Goal: Entertainment & Leisure: Consume media (video, audio)

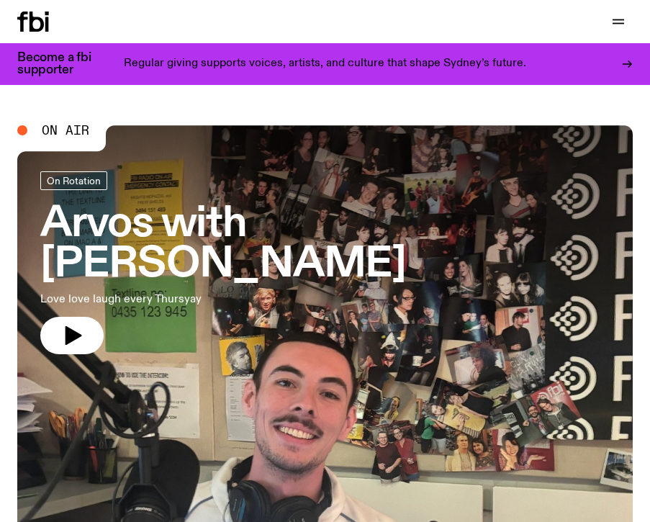
click at [367, 226] on h3 "Arvos with [PERSON_NAME]" at bounding box center [324, 244] width 569 height 81
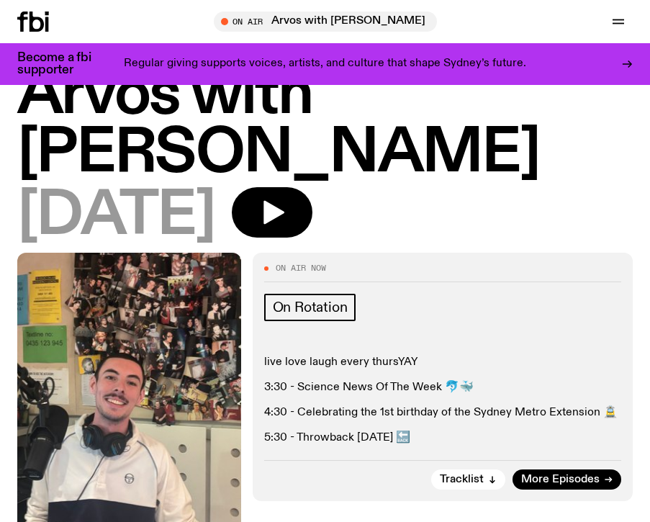
scroll to position [66, 0]
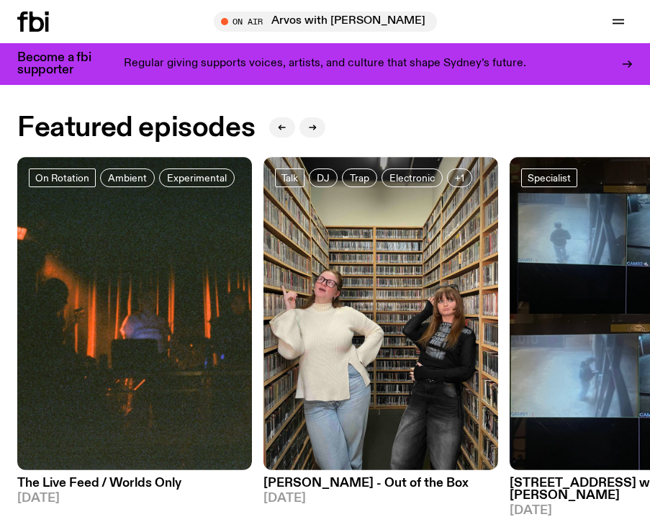
scroll to position [677, 0]
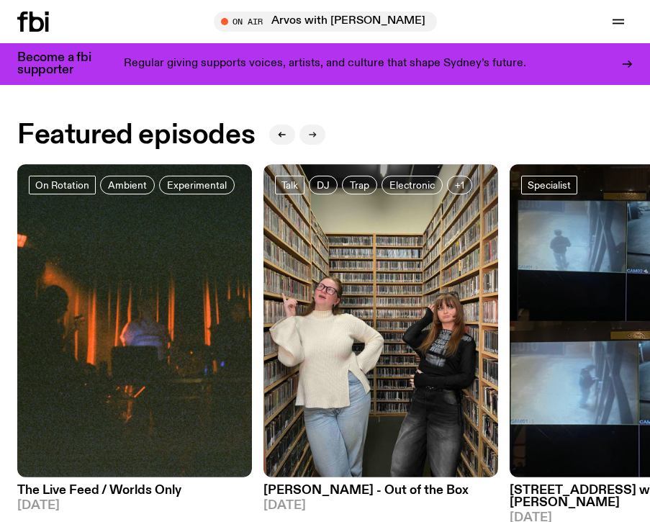
click at [314, 134] on icon "button" at bounding box center [314, 134] width 2 height 5
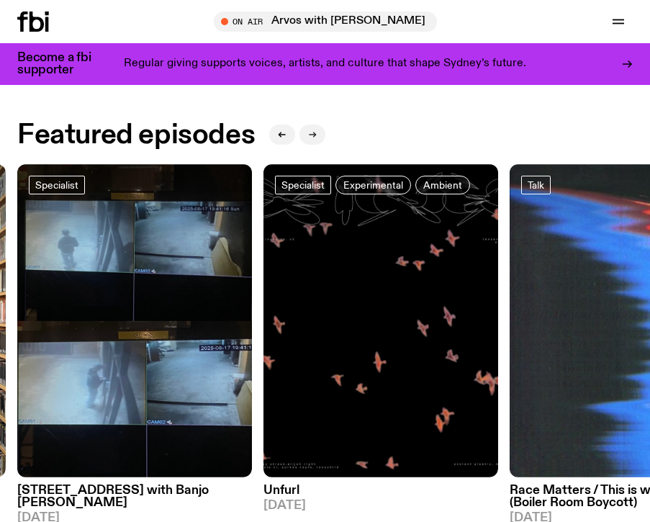
click at [314, 134] on icon "button" at bounding box center [314, 134] width 2 height 5
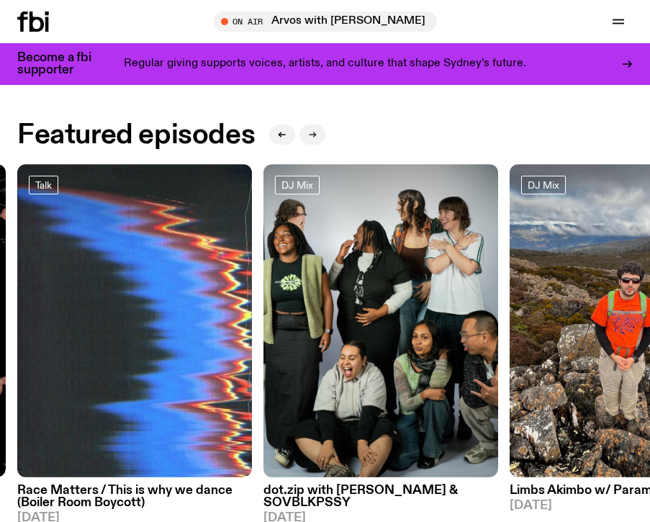
click at [314, 134] on icon "button" at bounding box center [314, 134] width 2 height 5
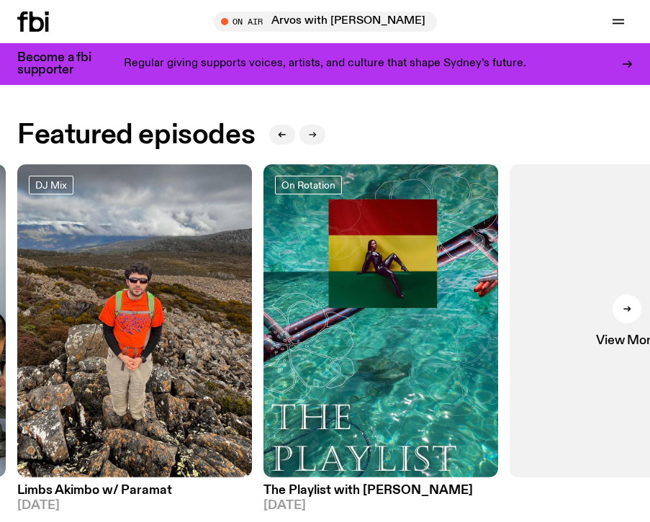
click at [314, 134] on icon "button" at bounding box center [314, 134] width 2 height 5
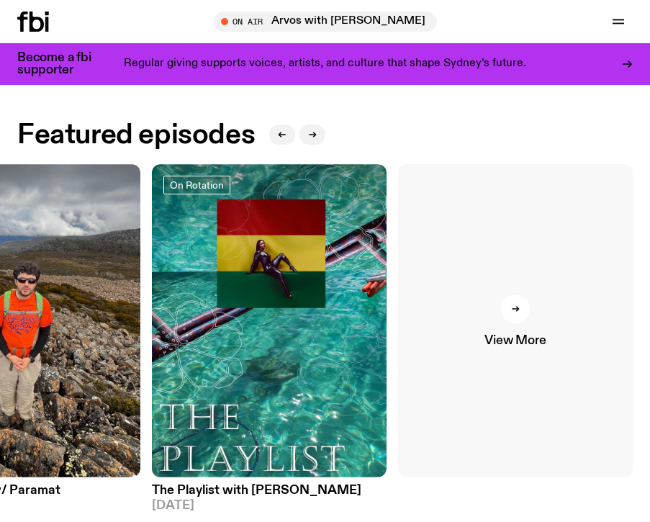
click at [520, 327] on link "View More" at bounding box center [515, 320] width 235 height 313
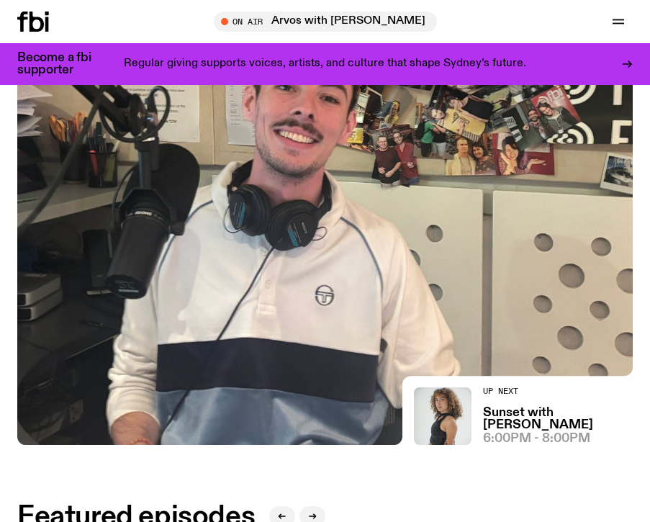
scroll to position [315, 0]
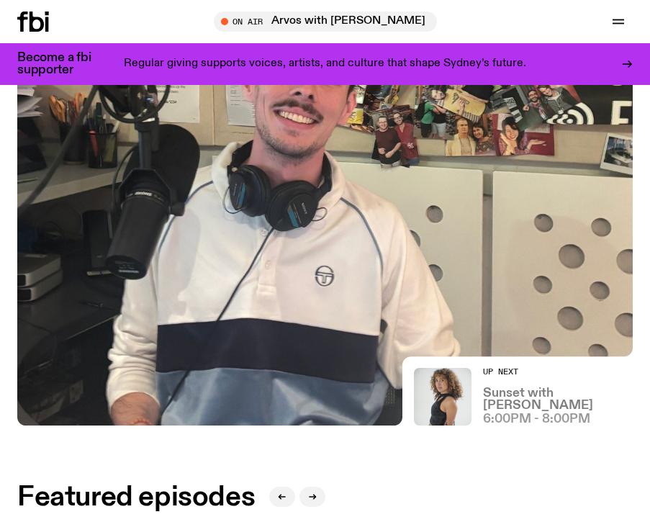
click at [504, 401] on h3 "Sunset with [PERSON_NAME]" at bounding box center [558, 399] width 150 height 24
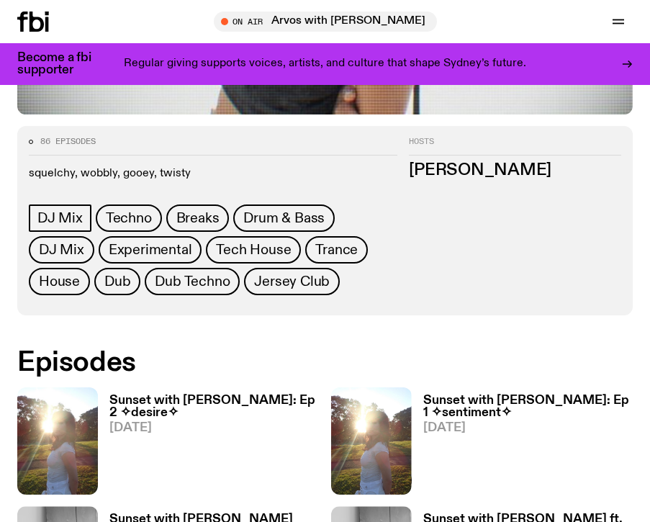
scroll to position [662, 0]
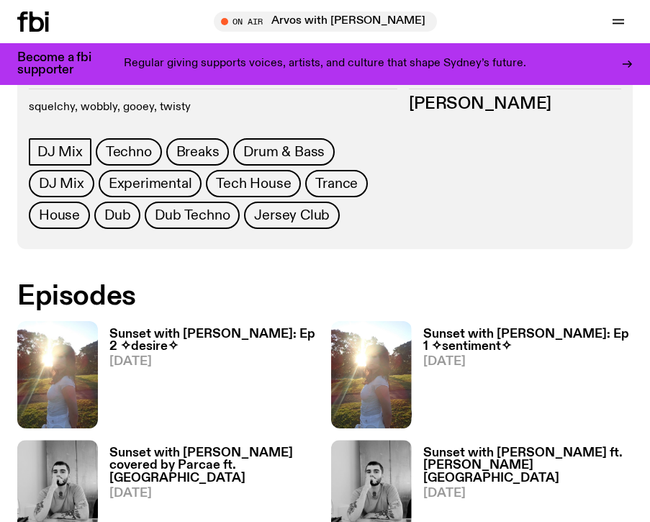
click at [261, 328] on h3 "Sunset with [PERSON_NAME]: Ep 2 ✧desire✧" at bounding box center [214, 340] width 210 height 24
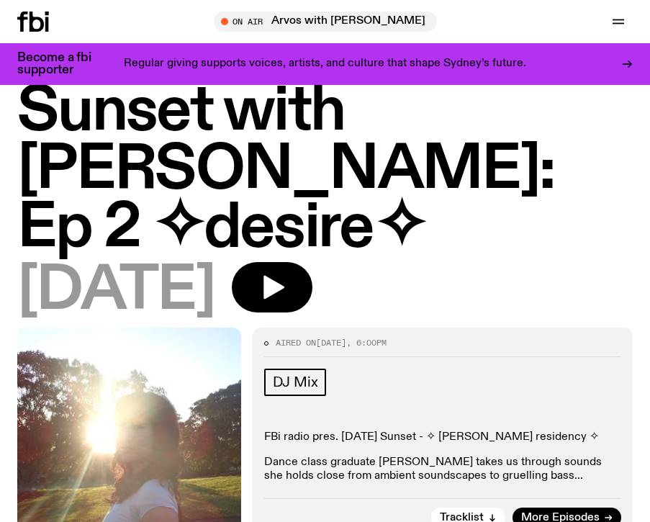
scroll to position [63, 0]
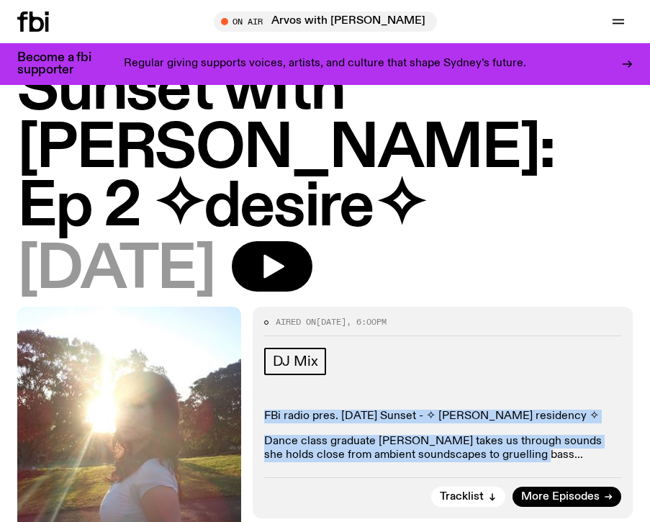
drag, startPoint x: 263, startPoint y: 355, endPoint x: 496, endPoint y: 409, distance: 239.2
click at [496, 409] on div "Aired on [DATE] 6:00pm DJ Mix FBi radio pres. [DATE] Sunset - ✧ [PERSON_NAME] r…" at bounding box center [442, 411] width 380 height 211
copy div "FBi radio pres. [DATE] Sunset - ✧ [PERSON_NAME] residency ✧ Dance class graduat…"
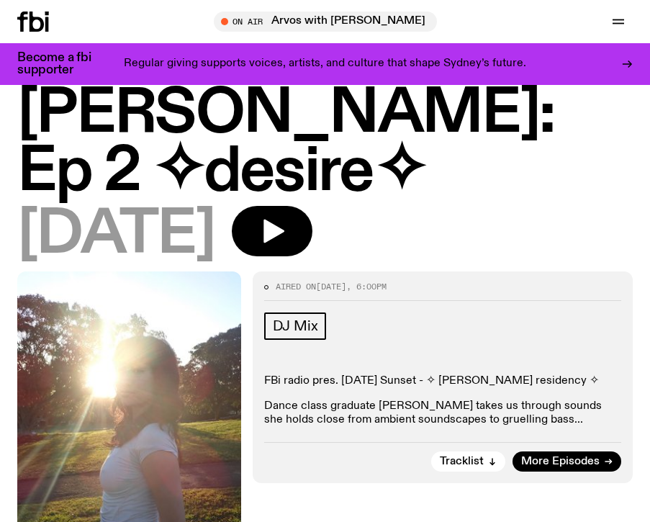
click at [406, 206] on div "[DATE]" at bounding box center [324, 235] width 615 height 58
click at [41, 21] on icon at bounding box center [36, 22] width 14 height 20
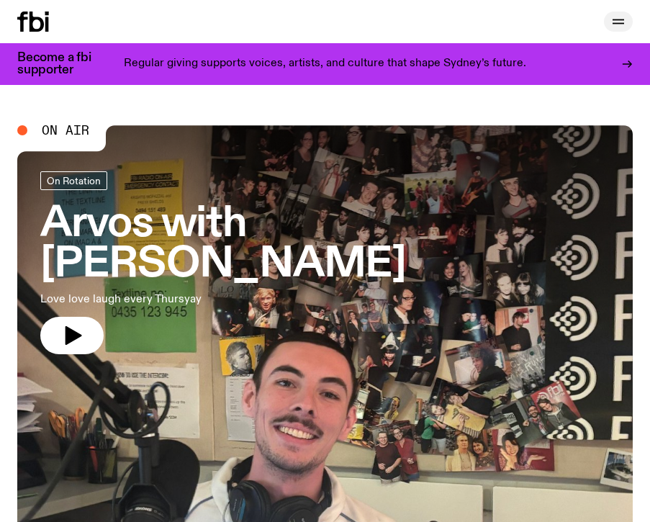
click at [609, 19] on icon "button" at bounding box center [617, 21] width 17 height 17
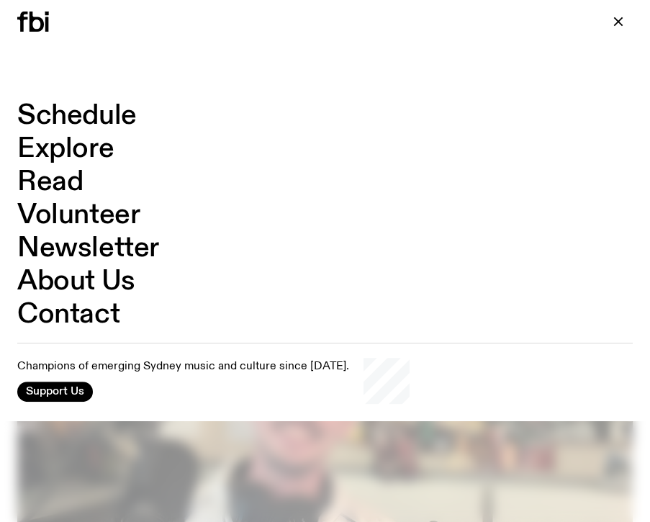
click at [99, 107] on link "Schedule" at bounding box center [76, 115] width 119 height 27
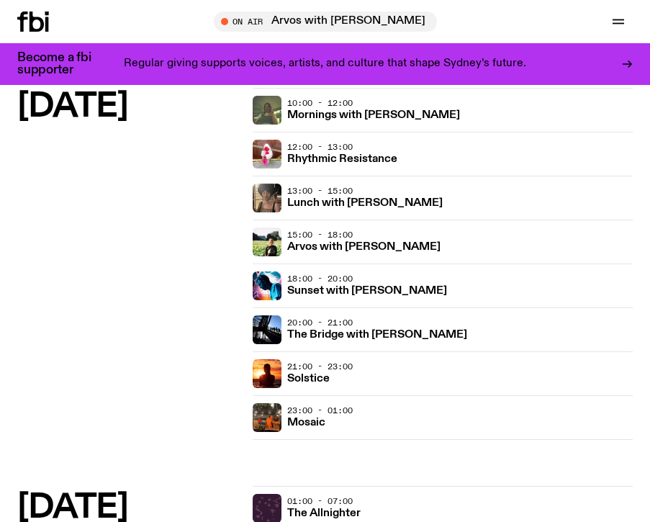
scroll to position [173, 0]
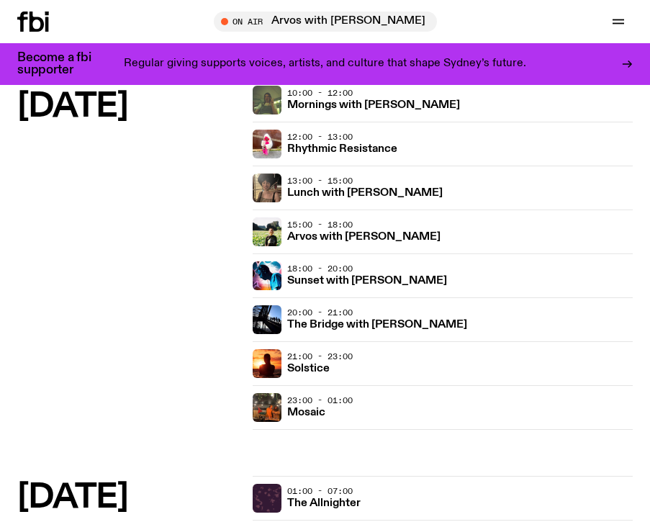
click at [21, 12] on icon at bounding box center [33, 22] width 32 height 20
click at [29, 18] on icon at bounding box center [36, 22] width 14 height 20
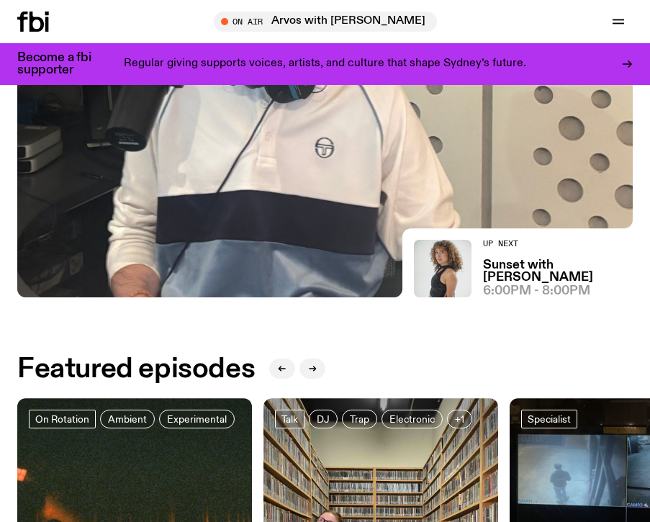
scroll to position [445, 0]
